Goal: Transaction & Acquisition: Purchase product/service

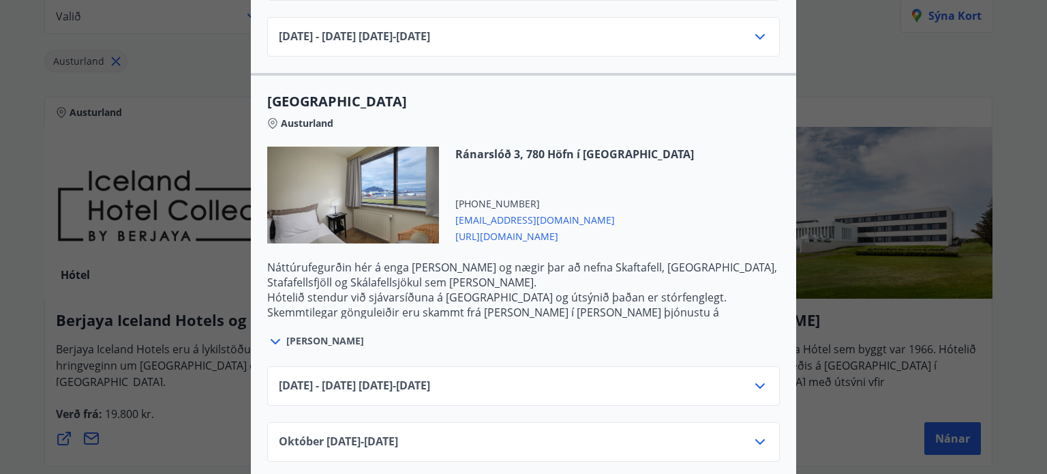
scroll to position [750, 0]
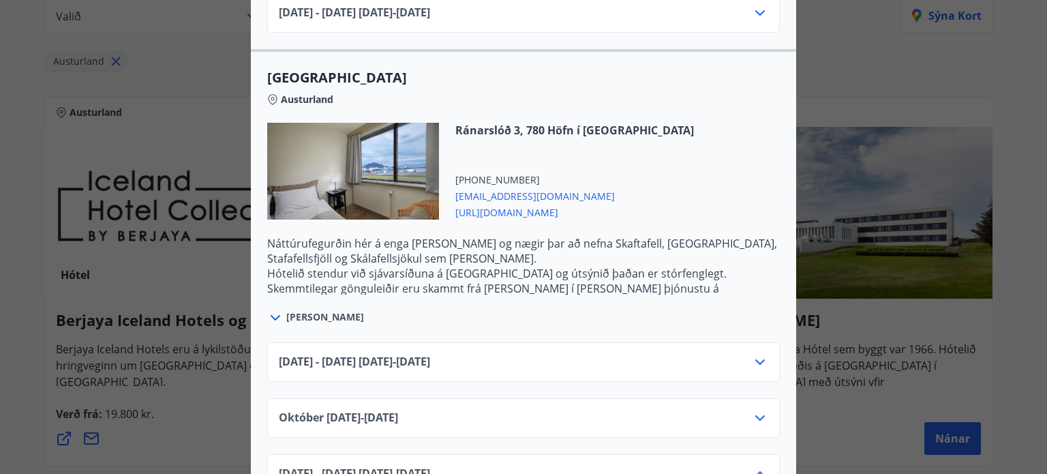
click at [753, 354] on icon at bounding box center [760, 362] width 16 height 16
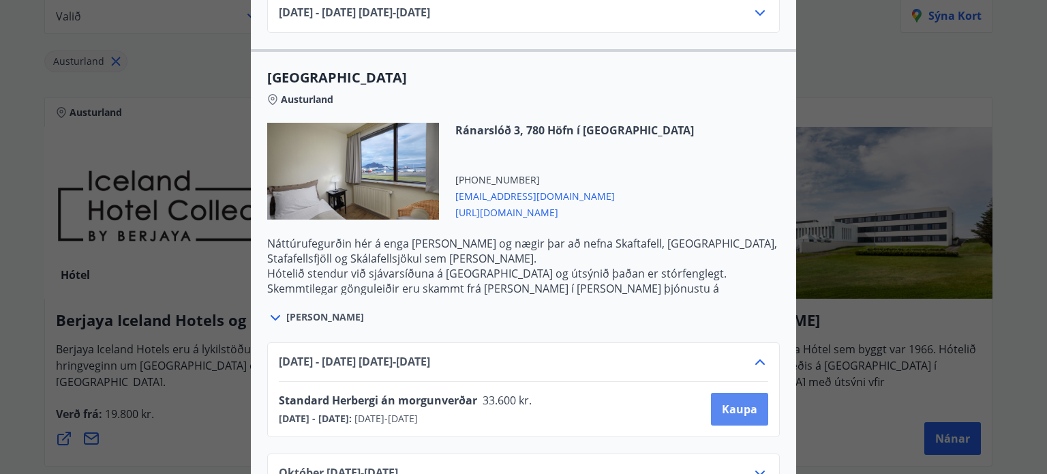
click at [725, 402] on span "Kaupa" at bounding box center [739, 409] width 35 height 15
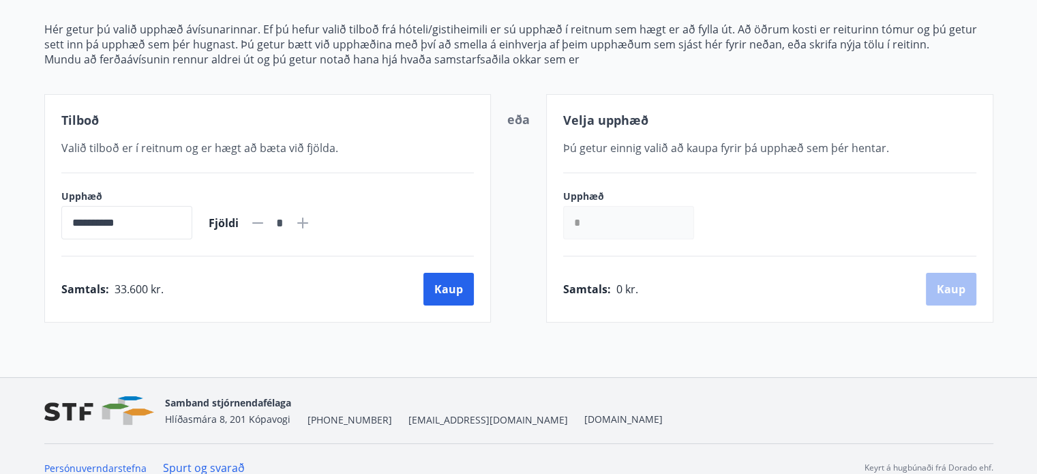
scroll to position [183, 0]
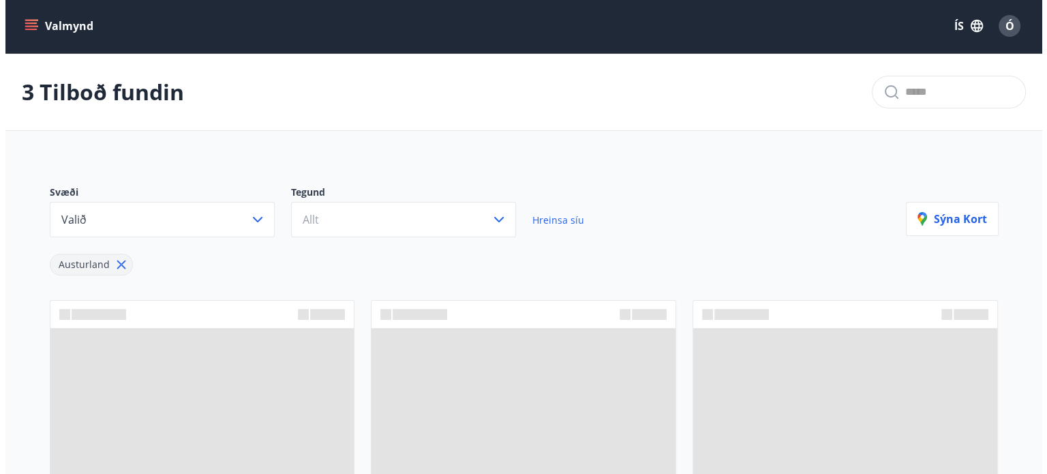
scroll to position [183, 0]
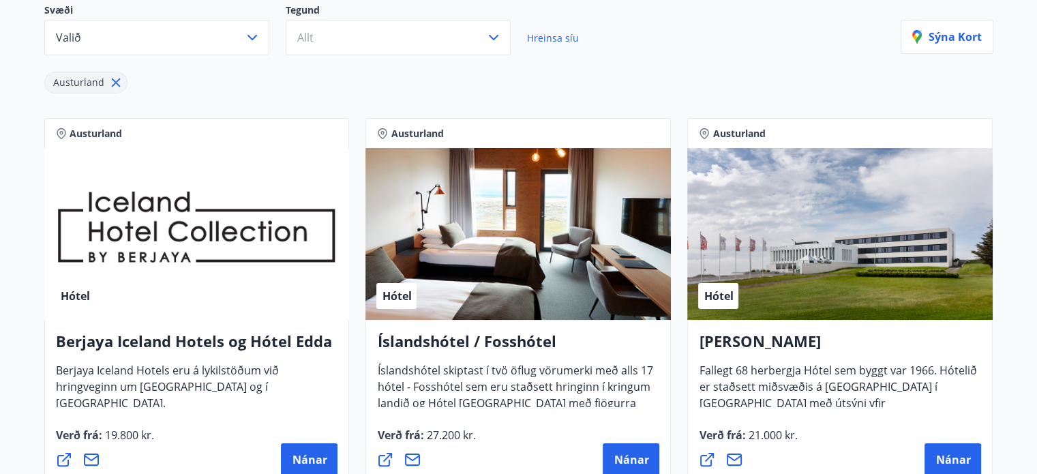
click at [210, 290] on div "Hótel" at bounding box center [196, 234] width 305 height 172
click at [202, 247] on div "Hótel" at bounding box center [196, 234] width 305 height 172
click at [301, 457] on span "Nánar" at bounding box center [309, 459] width 35 height 15
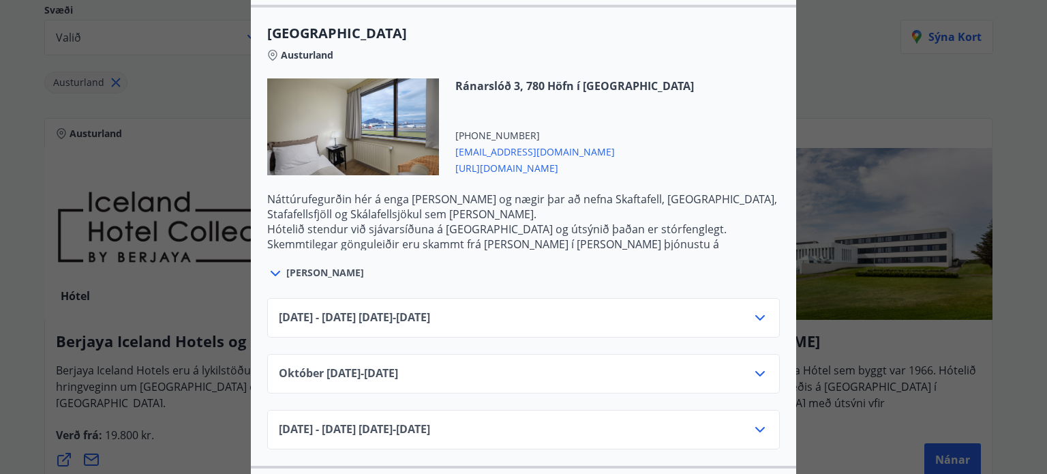
scroll to position [818, 0]
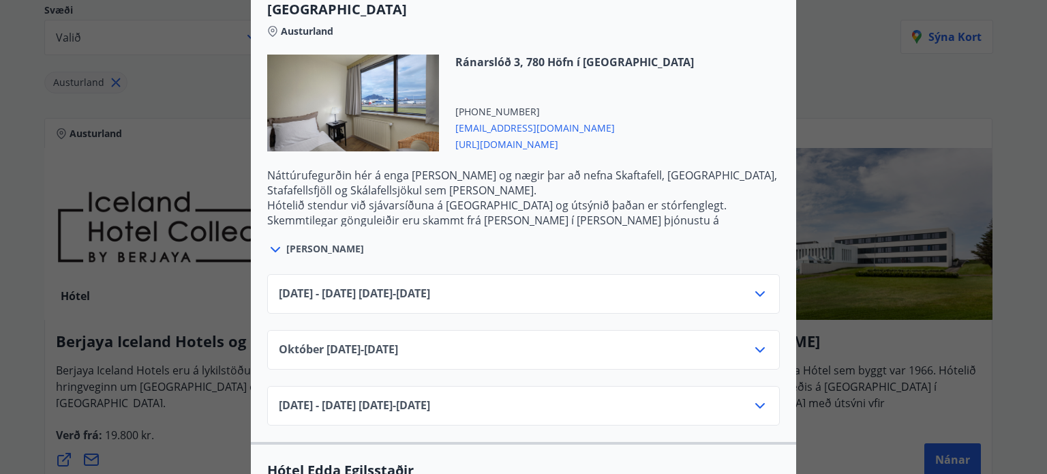
click at [754, 286] on icon at bounding box center [760, 294] width 16 height 16
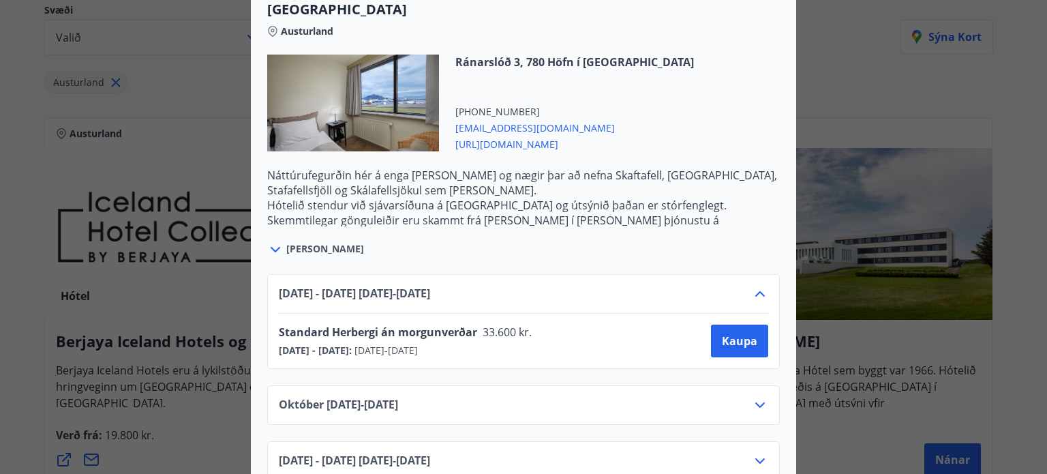
click at [558, 367] on div "[DATE] - [DATE] [DATE] - [DATE] Standard Herbergi án morgunverðar 33.600 kr. [D…" at bounding box center [523, 369] width 545 height 223
click at [745, 332] on button "Kaupa" at bounding box center [739, 340] width 57 height 33
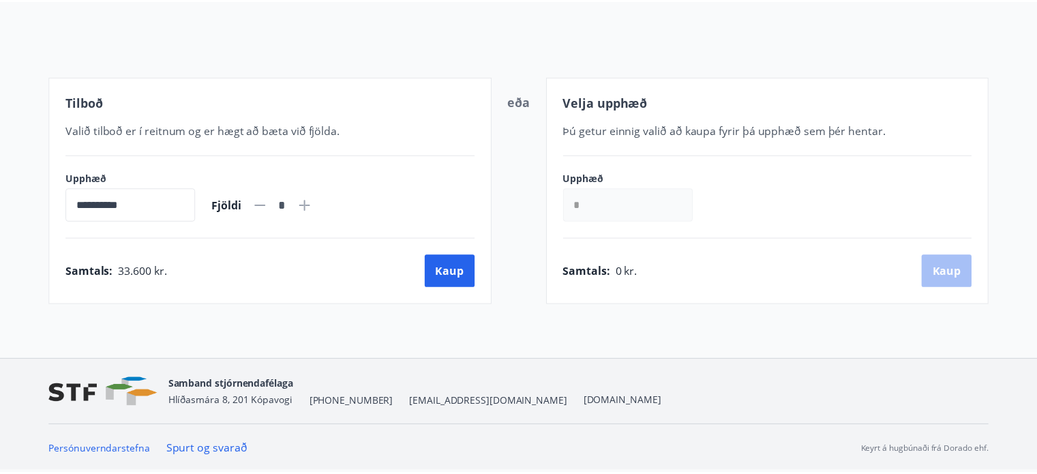
scroll to position [139, 0]
